Goal: Information Seeking & Learning: Learn about a topic

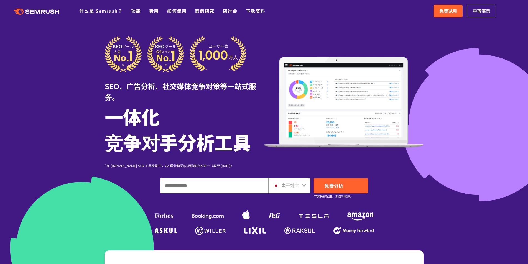
click at [322, 42] on div "SEO、广告分析、社交媒体竞争对策等一站式服务。 一体化 竞争对手分析工具 *在 G2.com SEO 工具类别中，G2 得分和受欢迎程度排名第一（截至 20…" at bounding box center [264, 102] width 319 height 132
click at [433, 21] on header ".cls-1 {fill: #fff;} .cls {fill: #FF642D;} .cls {fill: #FF642D;} .cls {fill: #F…" at bounding box center [264, 11] width 528 height 22
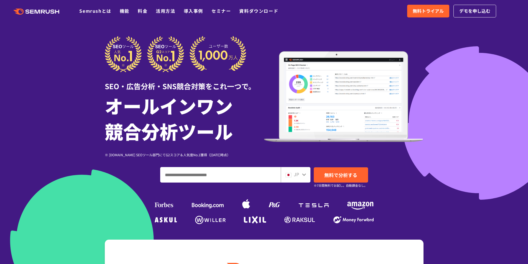
scroll to position [83, 0]
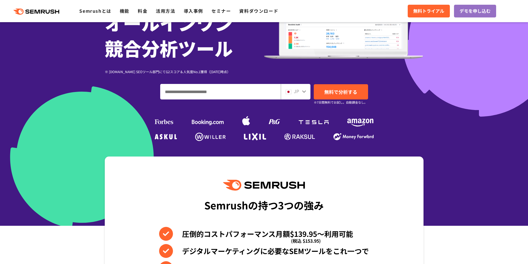
click at [212, 94] on input "ドメイン、キーワードまたはURLを入力してください" at bounding box center [221, 91] width 120 height 15
click at [304, 93] on icon at bounding box center [304, 91] width 4 height 4
drag, startPoint x: 68, startPoint y: 49, endPoint x: 49, endPoint y: 16, distance: 38.4
click at [67, 48] on div at bounding box center [264, 71] width 528 height 309
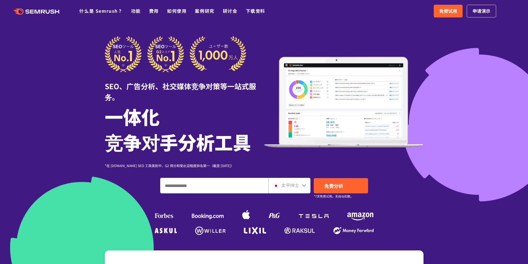
click at [305, 187] on icon at bounding box center [304, 185] width 4 height 4
click at [303, 186] on icon at bounding box center [304, 185] width 4 height 2
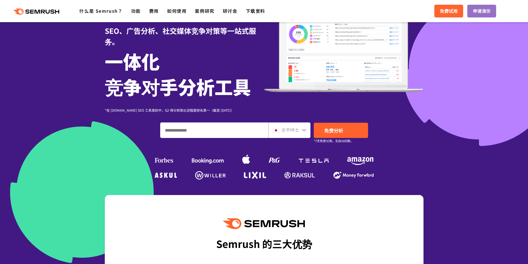
click at [303, 130] on icon at bounding box center [304, 130] width 4 height 2
click at [304, 130] on icon at bounding box center [304, 130] width 4 height 4
click at [232, 128] on input "输入域名、关键字或 URL" at bounding box center [215, 130] width 108 height 15
click at [302, 130] on div "太平绅士" at bounding box center [289, 131] width 42 height 16
click at [302, 131] on icon at bounding box center [304, 130] width 4 height 4
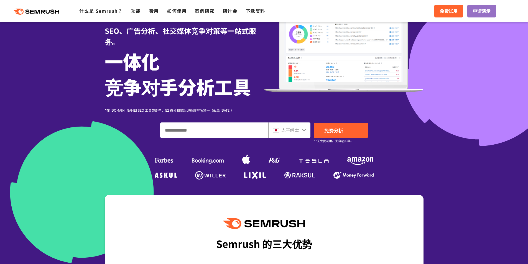
click at [216, 131] on input "输入域名、关键字或 URL" at bounding box center [215, 130] width 108 height 15
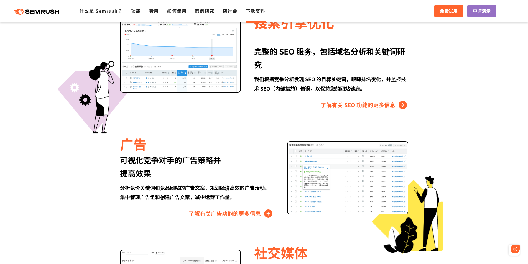
scroll to position [0, 0]
click at [449, 11] on font "免费试用" at bounding box center [449, 10] width 18 height 7
